Goal: Task Accomplishment & Management: Use online tool/utility

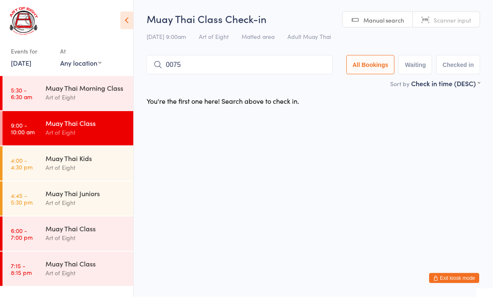
type input "0075"
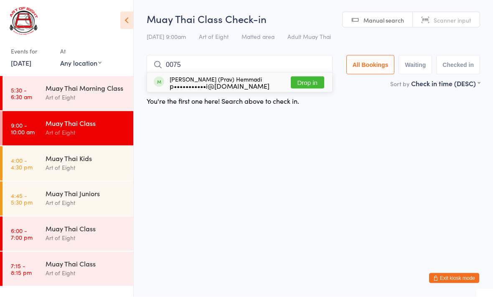
click at [295, 81] on button "Drop in" at bounding box center [307, 82] width 33 height 12
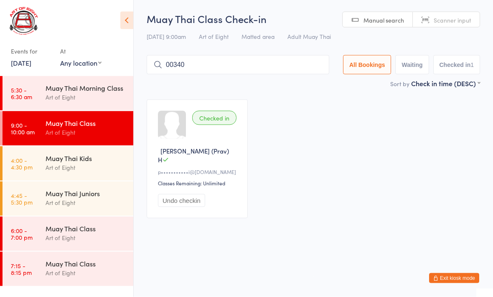
type input "00340"
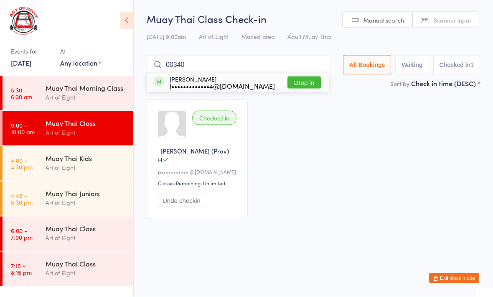
click at [301, 81] on button "Drop in" at bounding box center [304, 82] width 33 height 12
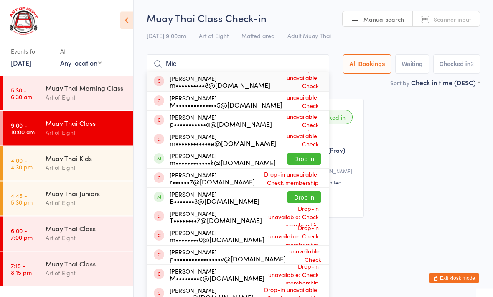
type input "Mic"
click at [304, 165] on button "Drop in" at bounding box center [304, 159] width 33 height 12
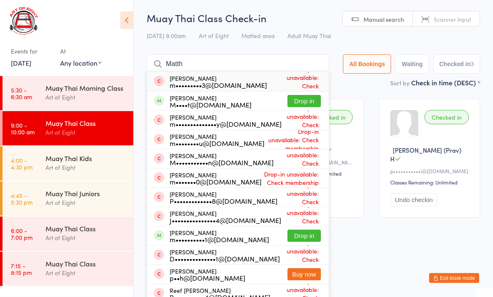
type input "Matth"
click at [300, 106] on button "Drop in" at bounding box center [304, 101] width 33 height 12
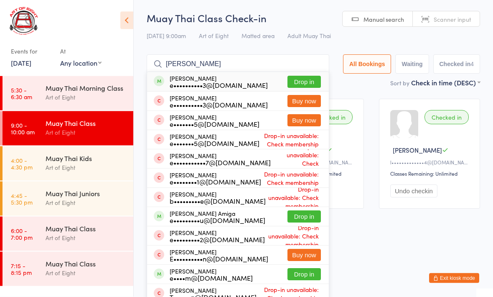
type input "[PERSON_NAME]"
click at [301, 218] on button "Drop in" at bounding box center [304, 217] width 33 height 12
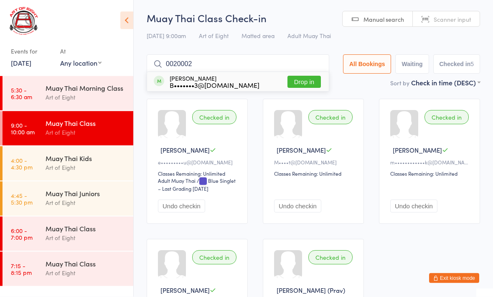
type input "00200020"
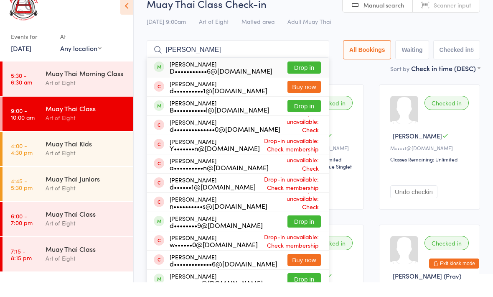
type input "[PERSON_NAME]"
click at [302, 230] on button "Drop in" at bounding box center [304, 236] width 33 height 12
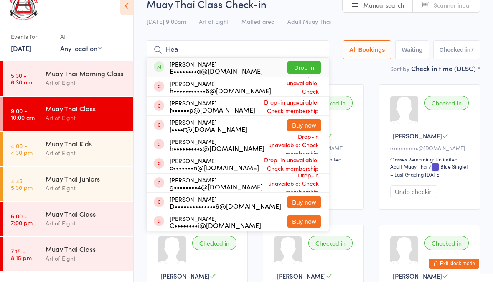
type input "Hea"
click at [298, 76] on button "Drop in" at bounding box center [304, 82] width 33 height 12
